Goal: Use online tool/utility: Utilize a website feature to perform a specific function

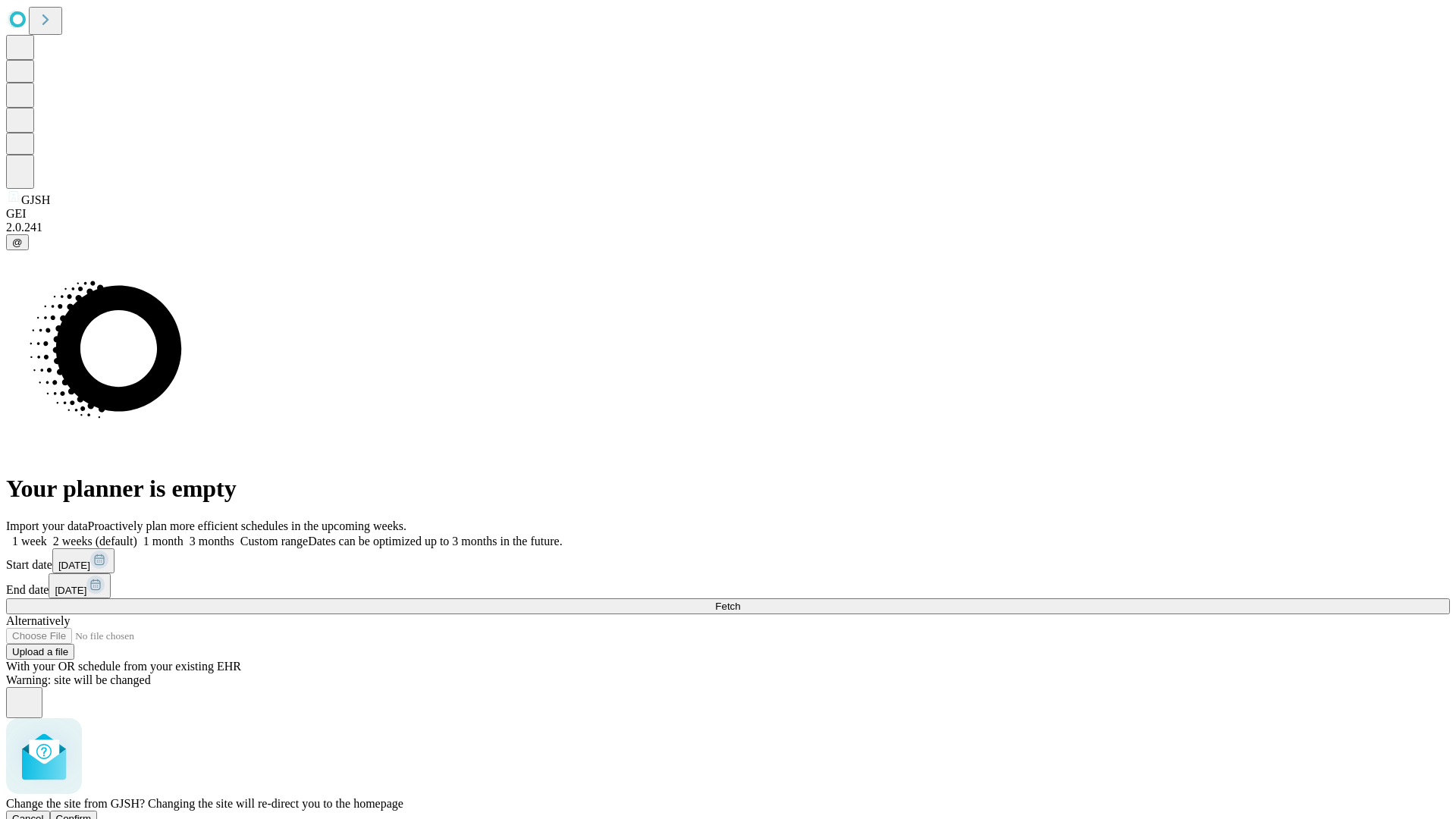
click at [92, 812] on span "Confirm" at bounding box center [74, 817] width 36 height 11
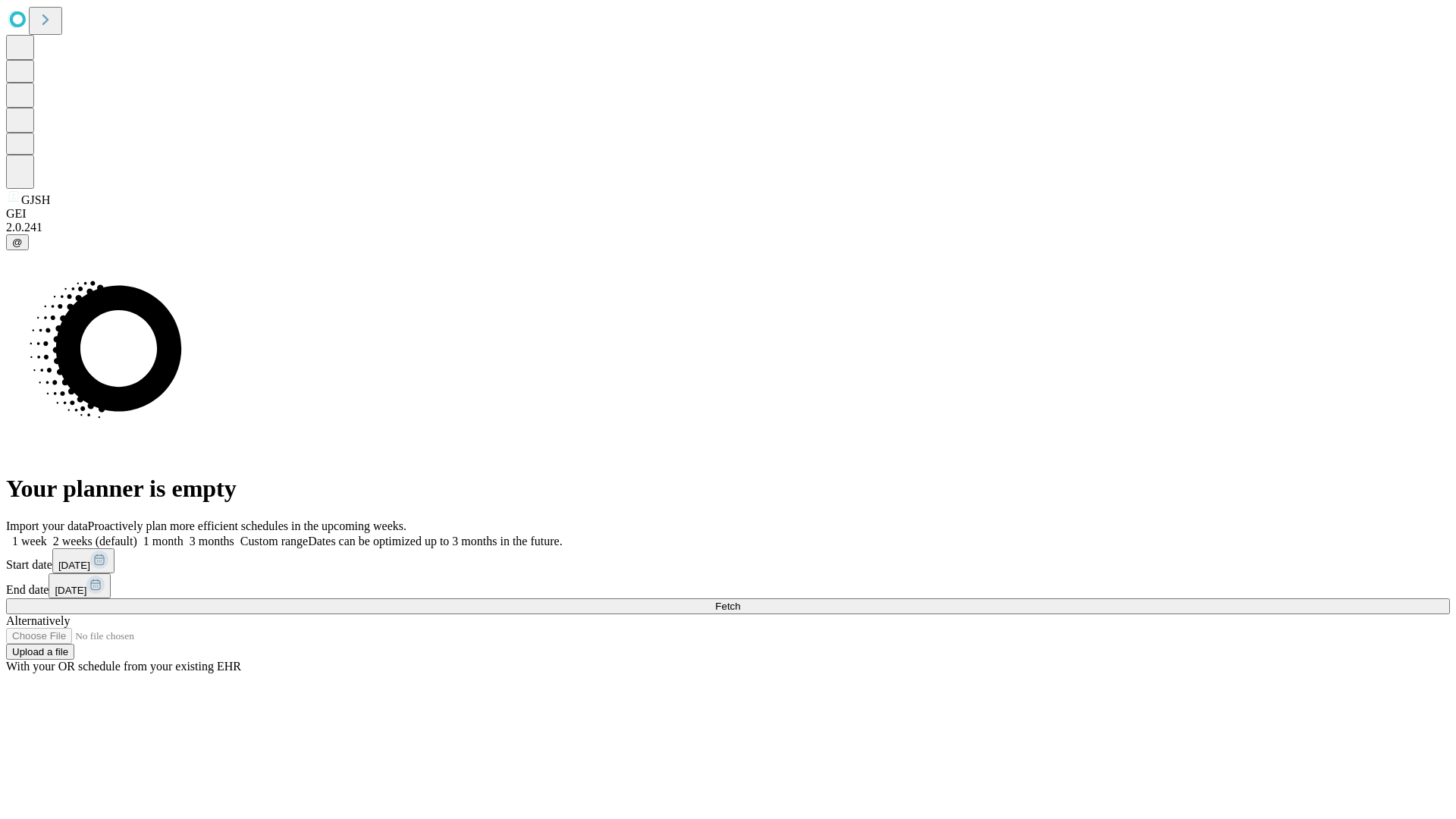
click at [47, 535] on label "1 week" at bounding box center [26, 541] width 41 height 13
click at [740, 600] on span "Fetch" at bounding box center [727, 605] width 25 height 11
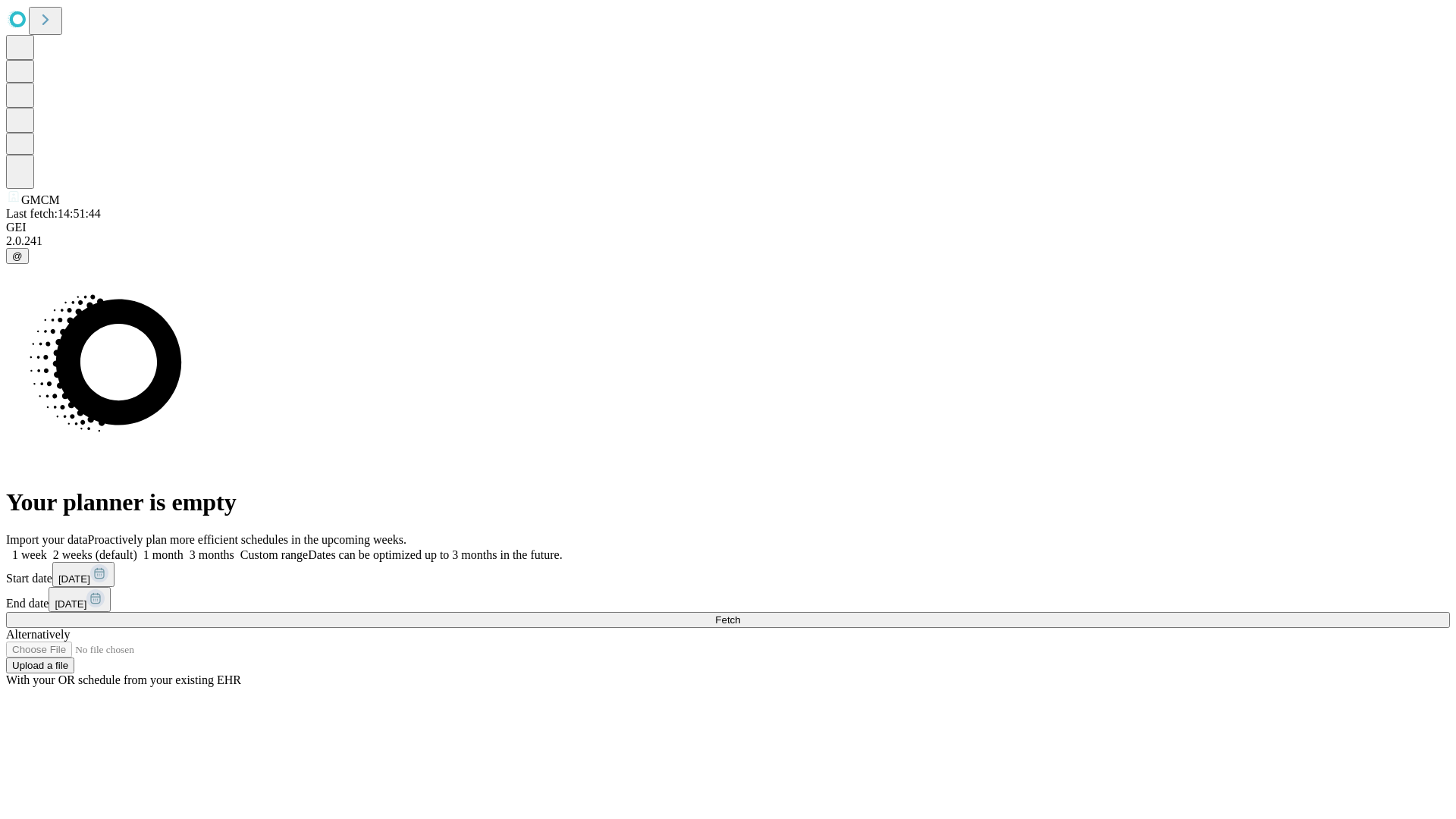
click at [47, 548] on label "1 week" at bounding box center [26, 554] width 41 height 13
click at [740, 614] on span "Fetch" at bounding box center [727, 619] width 25 height 11
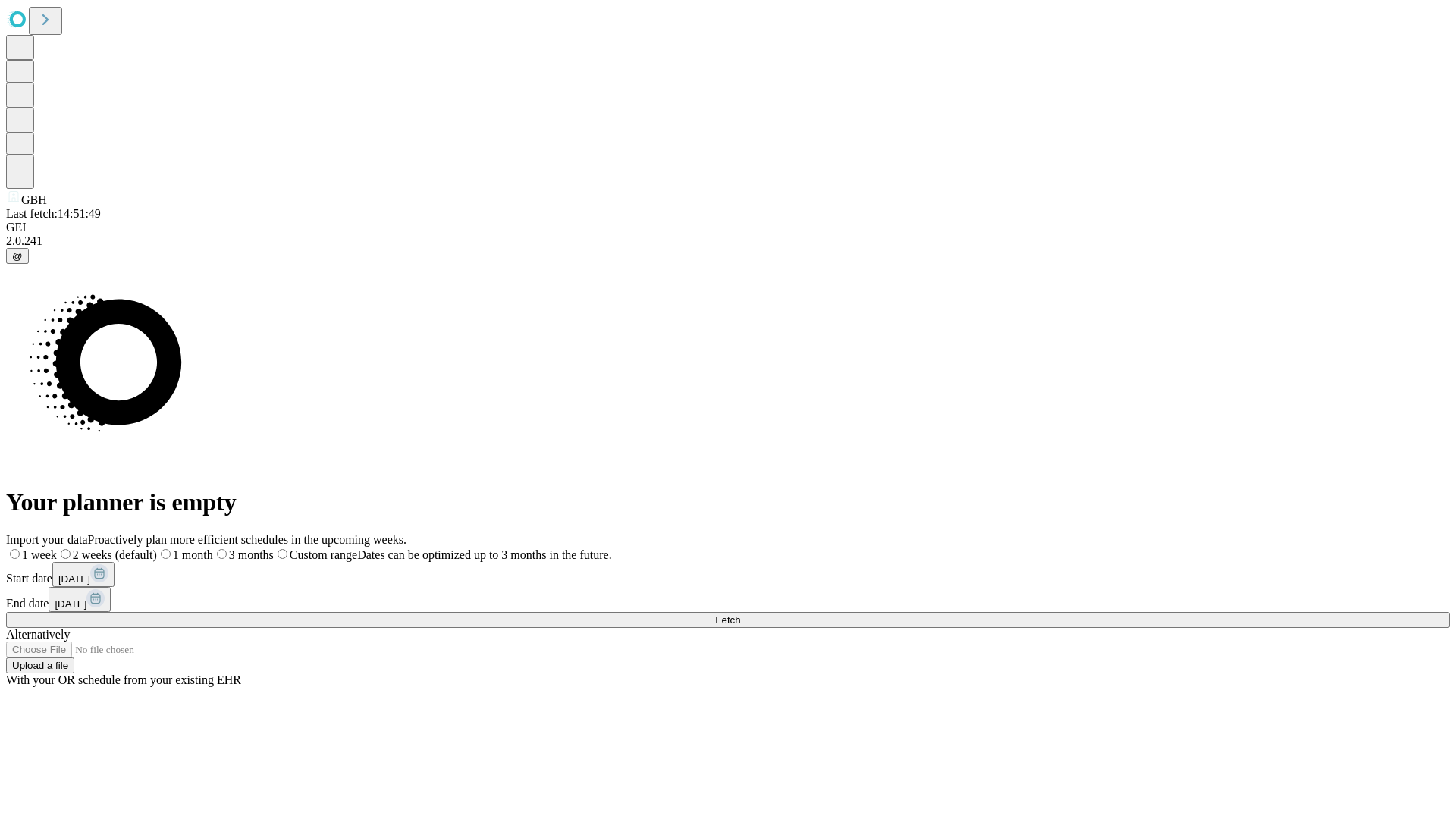
click at [57, 548] on label "1 week" at bounding box center [31, 554] width 51 height 13
click at [740, 614] on span "Fetch" at bounding box center [727, 619] width 25 height 11
click at [47, 548] on label "1 week" at bounding box center [26, 554] width 41 height 13
click at [740, 614] on span "Fetch" at bounding box center [727, 619] width 25 height 11
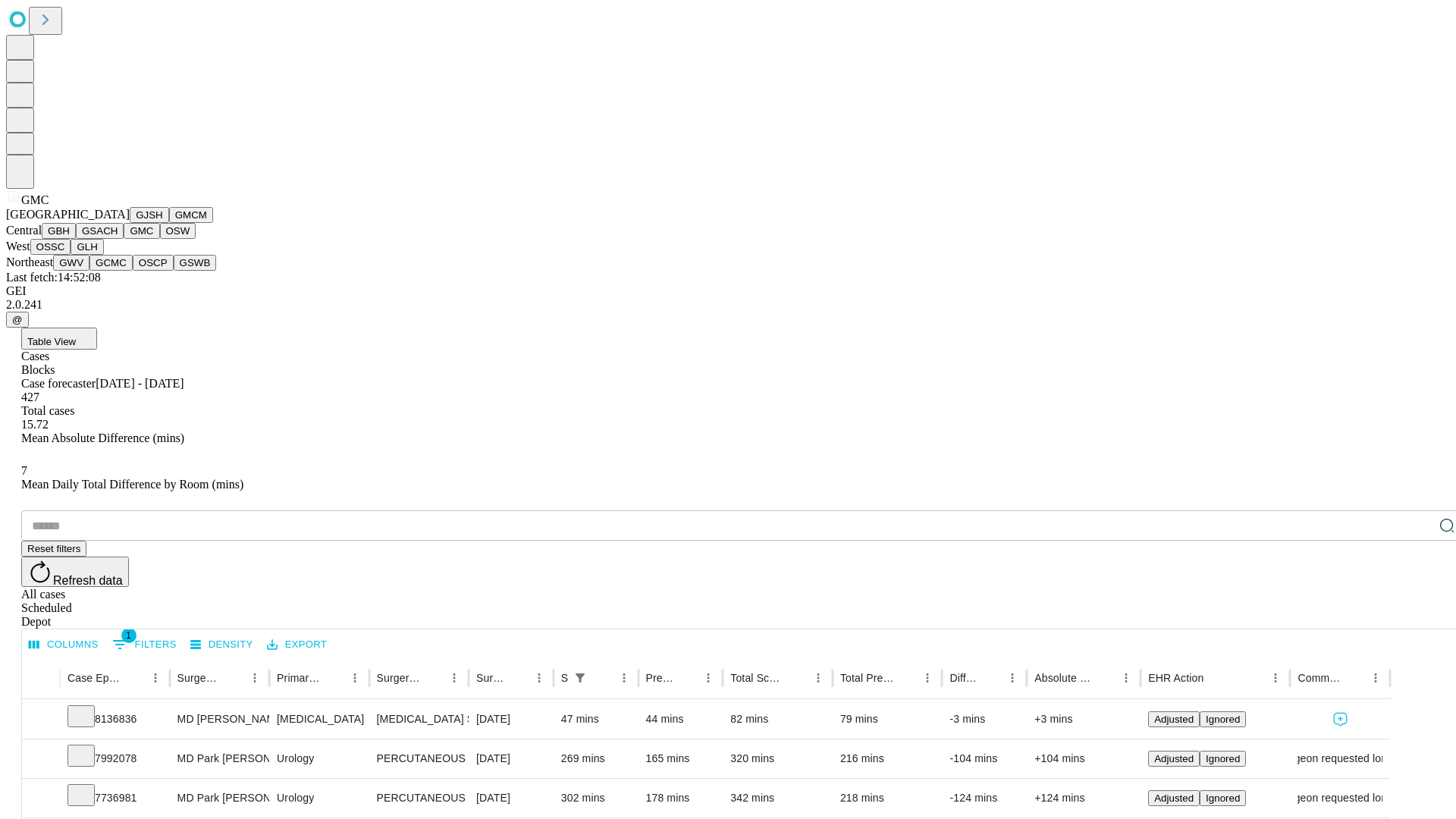
click at [160, 238] on button "OSW" at bounding box center [177, 231] width 37 height 16
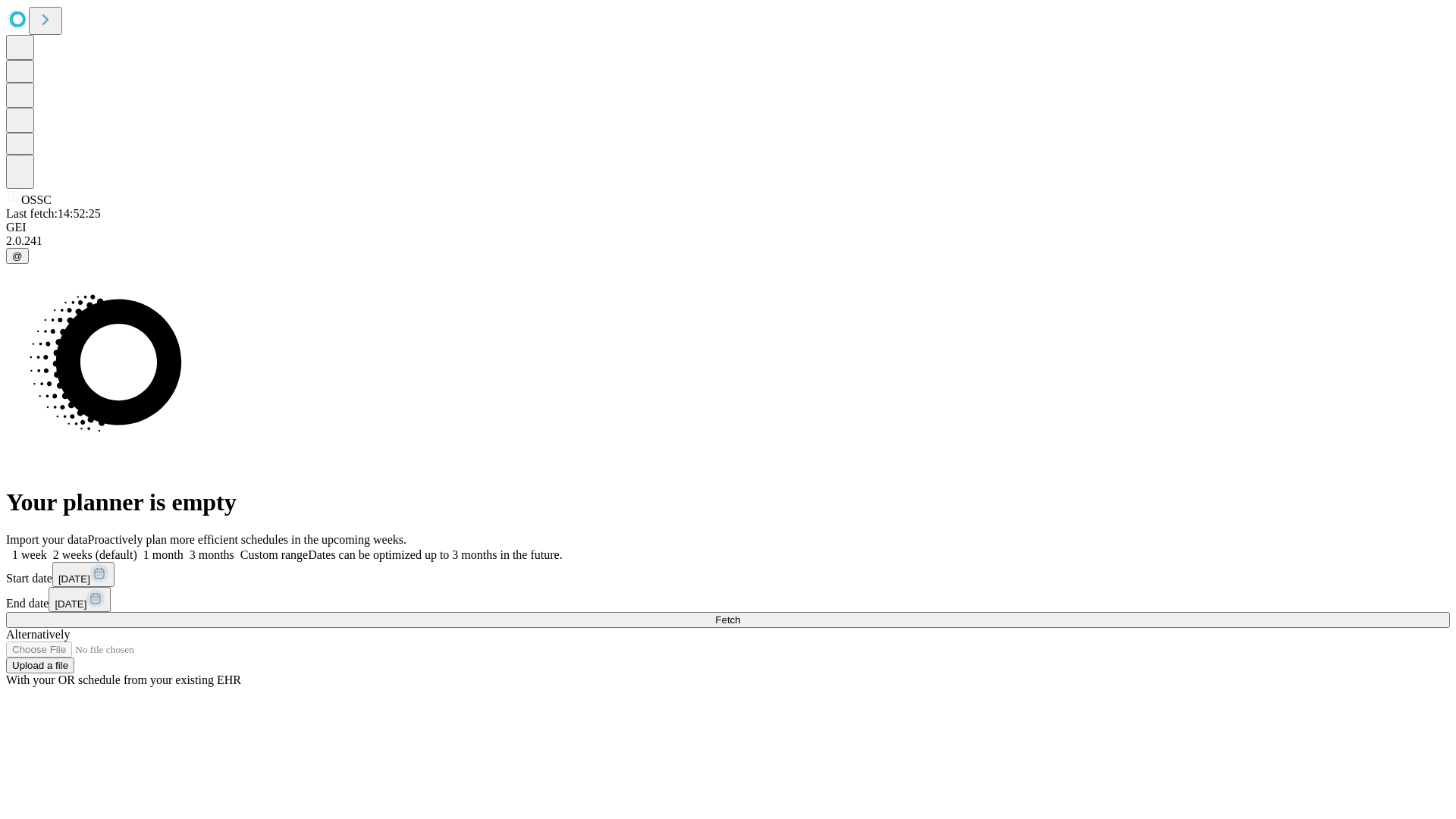
click at [47, 548] on label "1 week" at bounding box center [26, 554] width 41 height 13
click at [740, 614] on span "Fetch" at bounding box center [727, 619] width 25 height 11
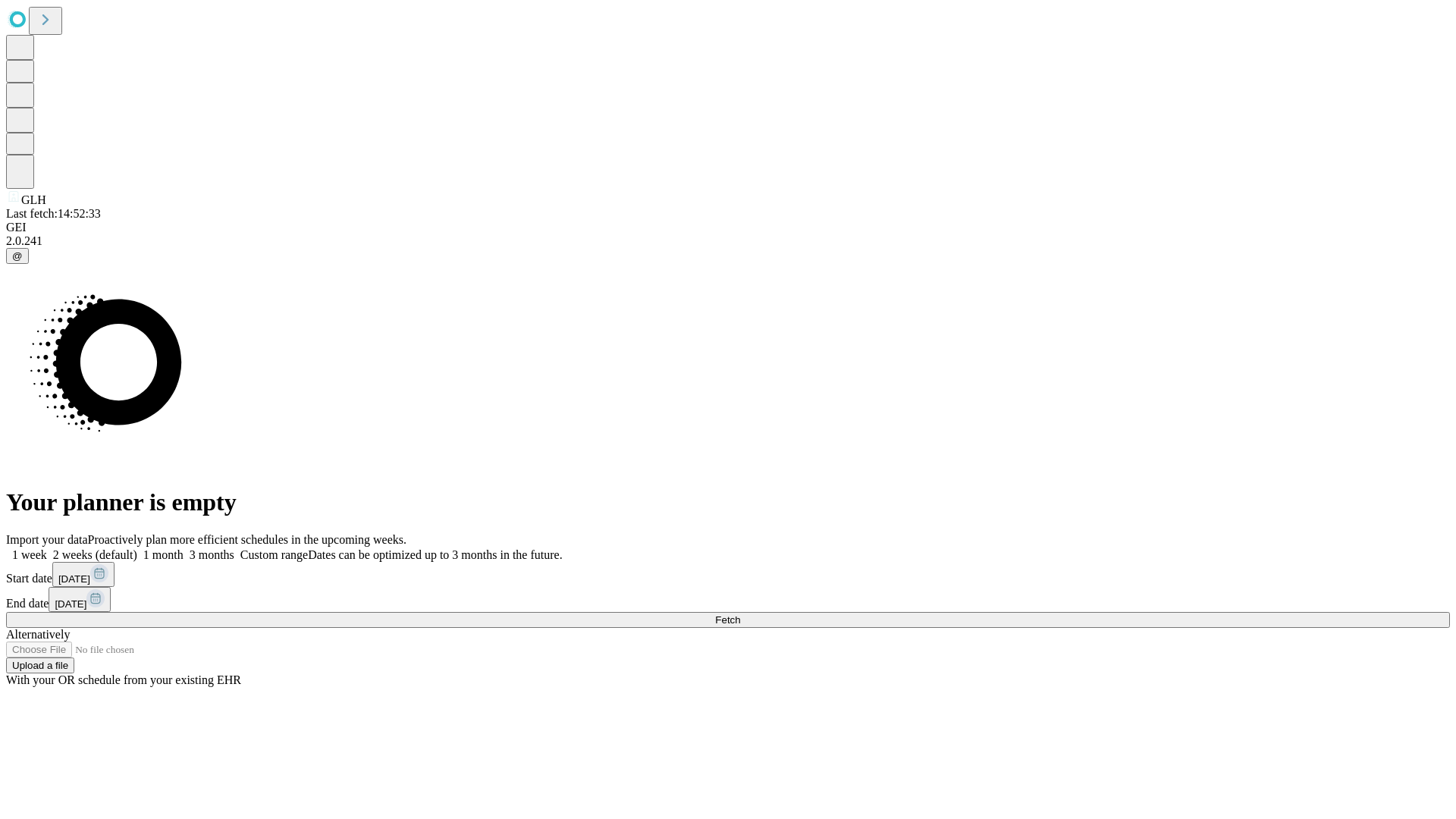
click at [47, 548] on label "1 week" at bounding box center [26, 554] width 41 height 13
click at [740, 614] on span "Fetch" at bounding box center [727, 619] width 25 height 11
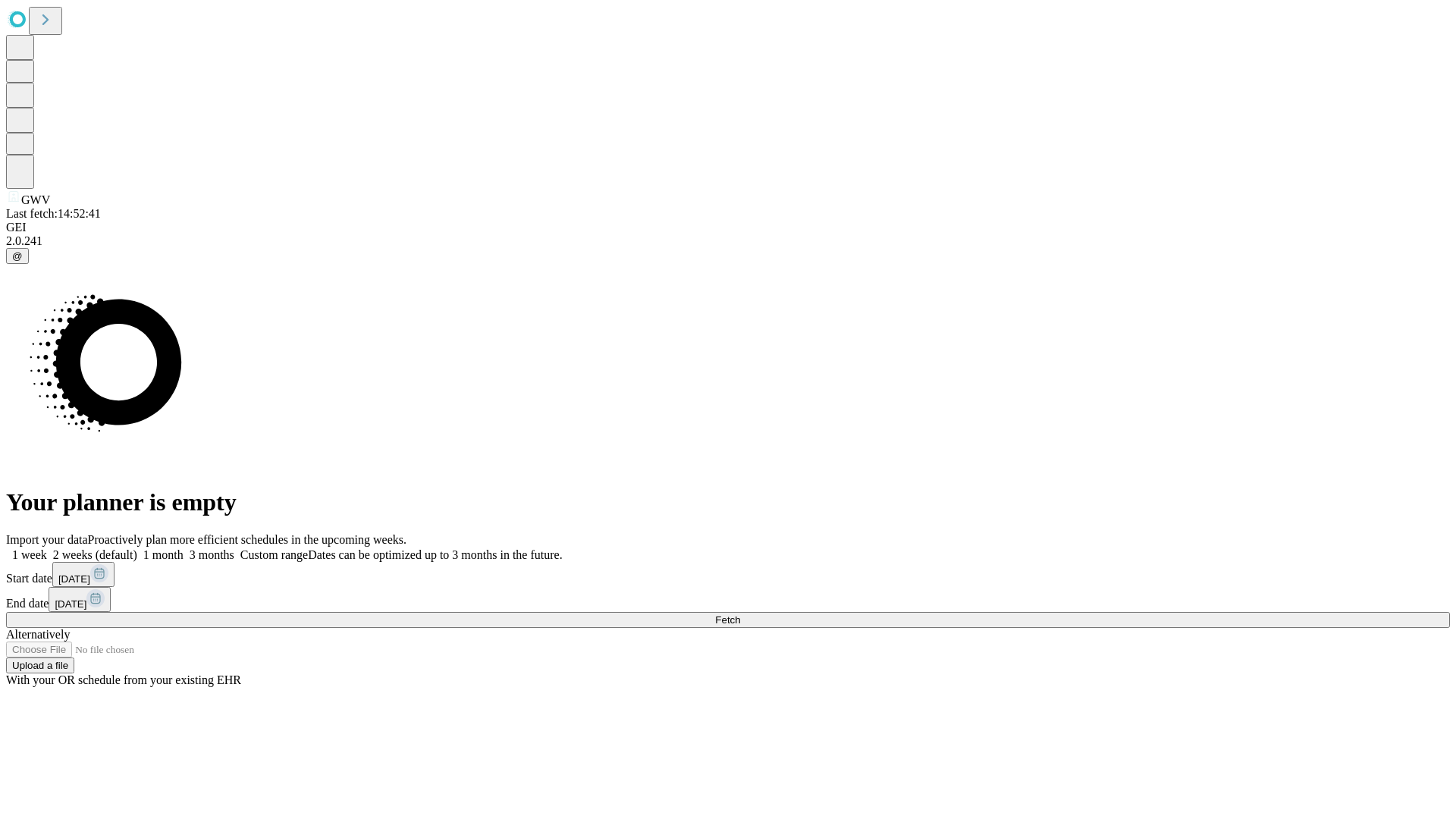
click at [47, 548] on label "1 week" at bounding box center [26, 554] width 41 height 13
click at [740, 614] on span "Fetch" at bounding box center [727, 619] width 25 height 11
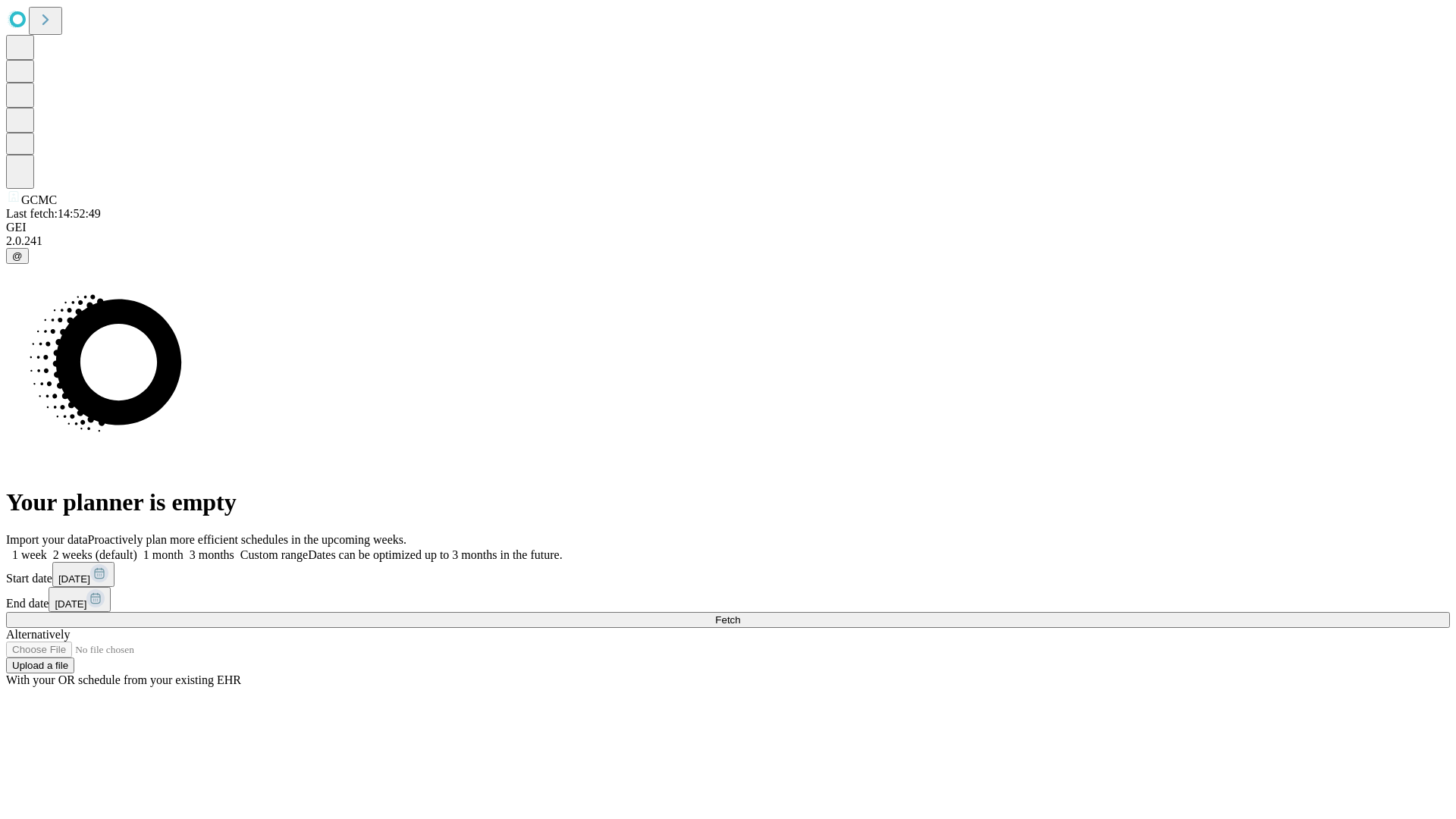
click at [47, 548] on label "1 week" at bounding box center [26, 554] width 41 height 13
click at [740, 614] on span "Fetch" at bounding box center [727, 619] width 25 height 11
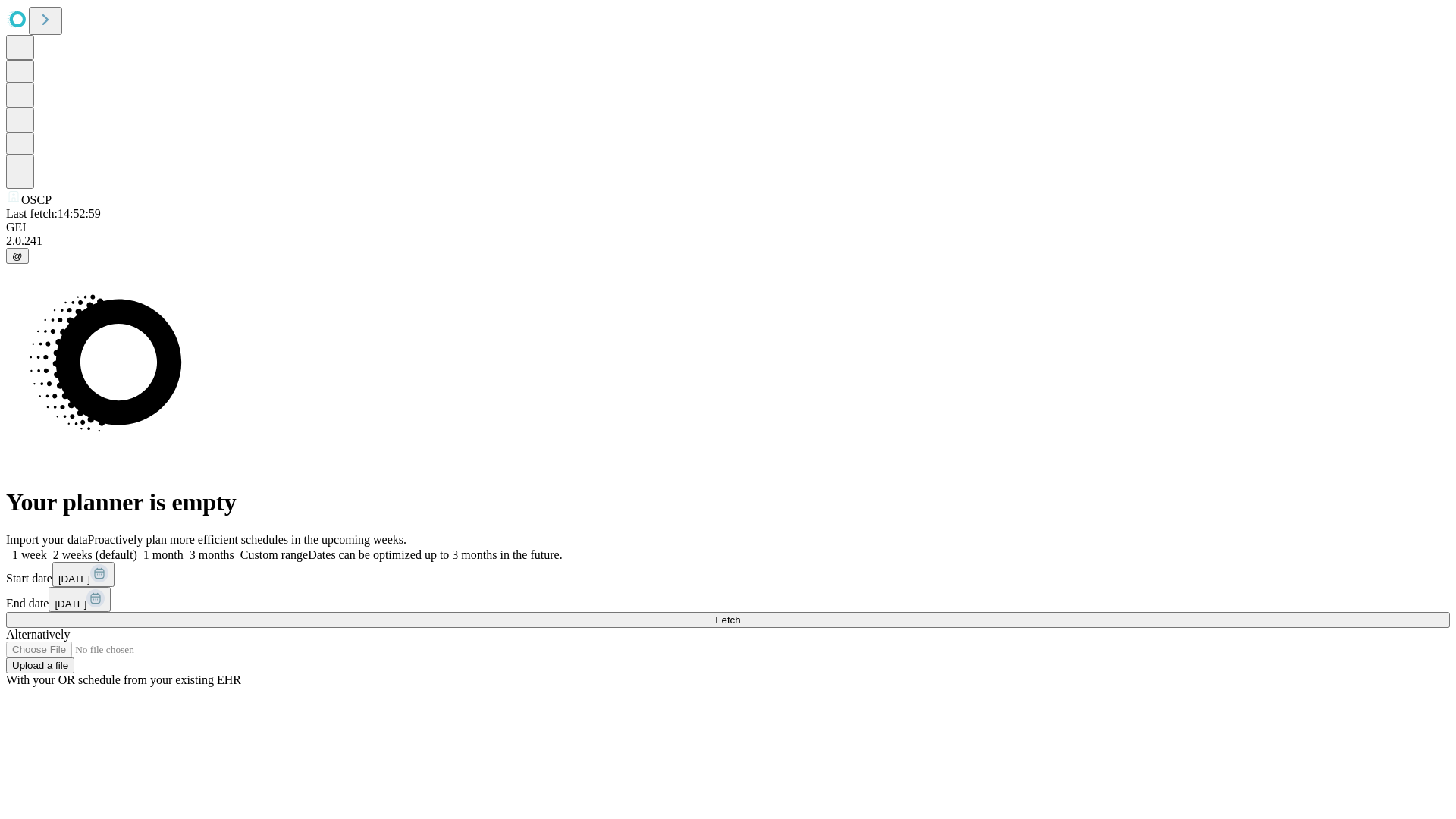
click at [47, 548] on label "1 week" at bounding box center [26, 554] width 41 height 13
click at [740, 614] on span "Fetch" at bounding box center [727, 619] width 25 height 11
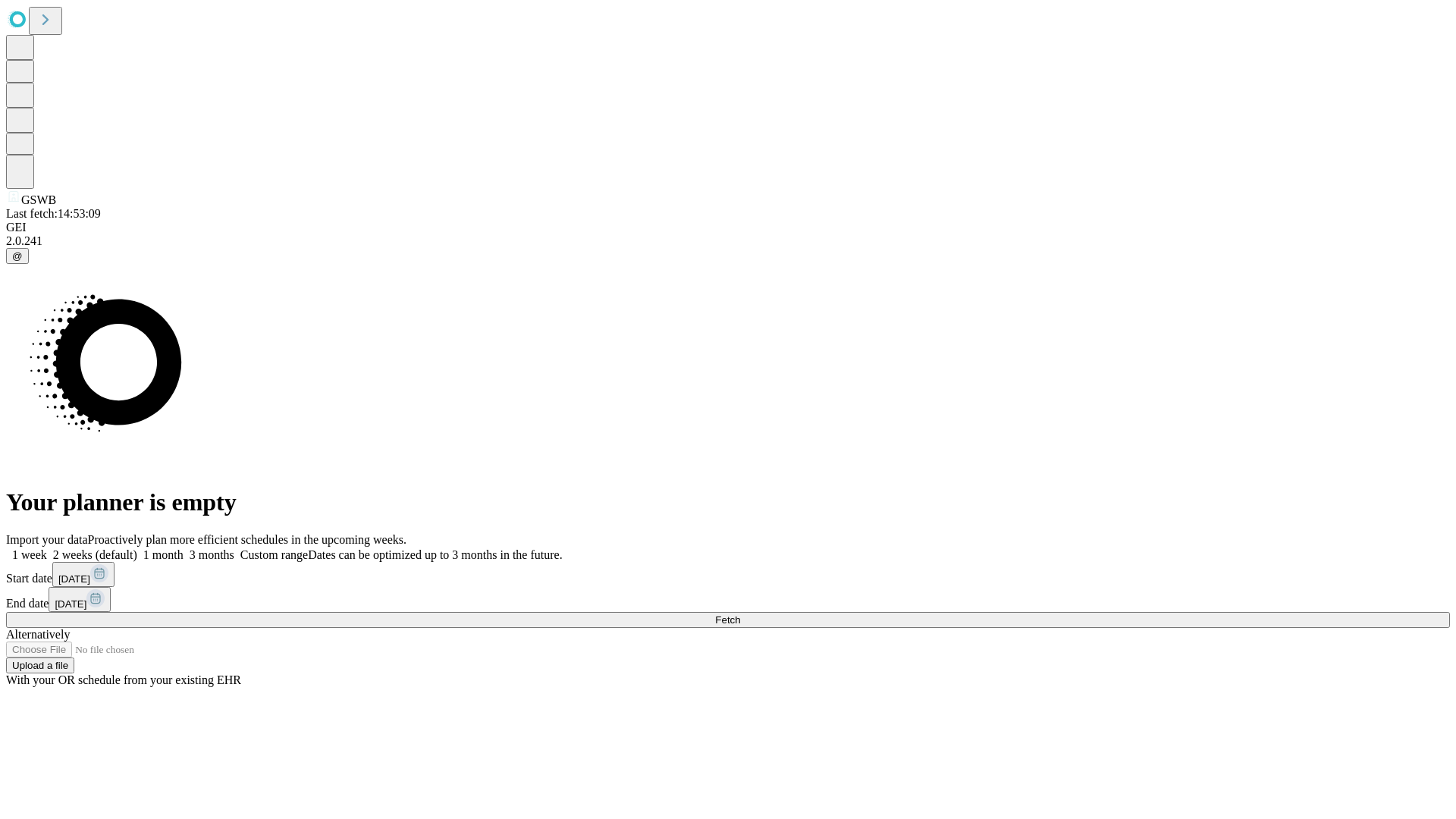
click at [47, 548] on label "1 week" at bounding box center [26, 554] width 41 height 13
click at [740, 614] on span "Fetch" at bounding box center [727, 619] width 25 height 11
